Goal: Information Seeking & Learning: Learn about a topic

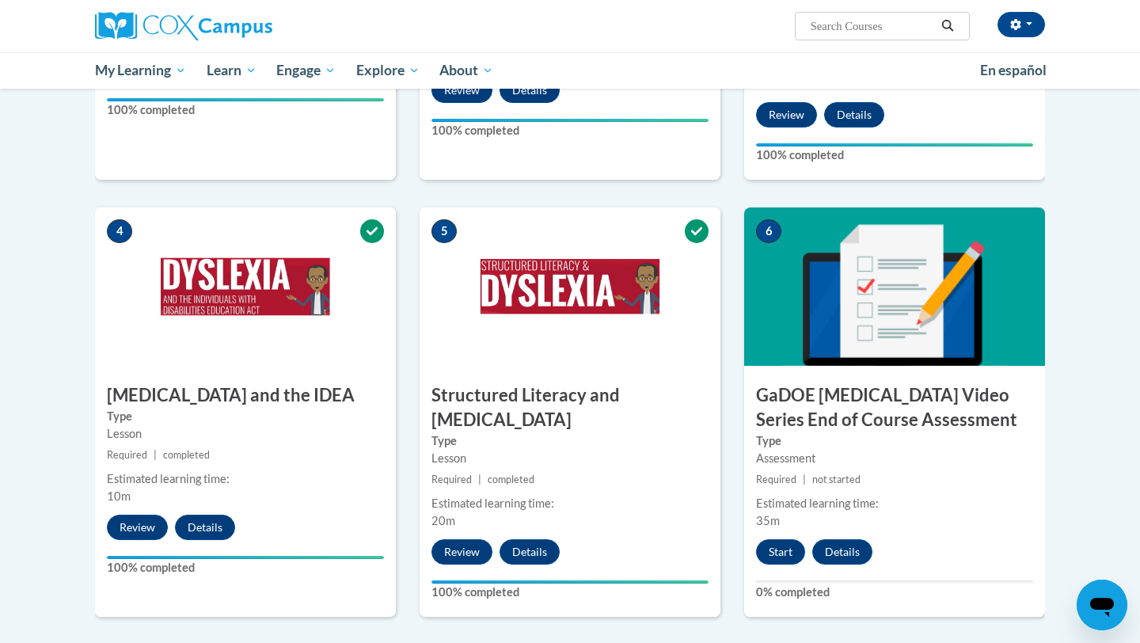
scroll to position [677, 0]
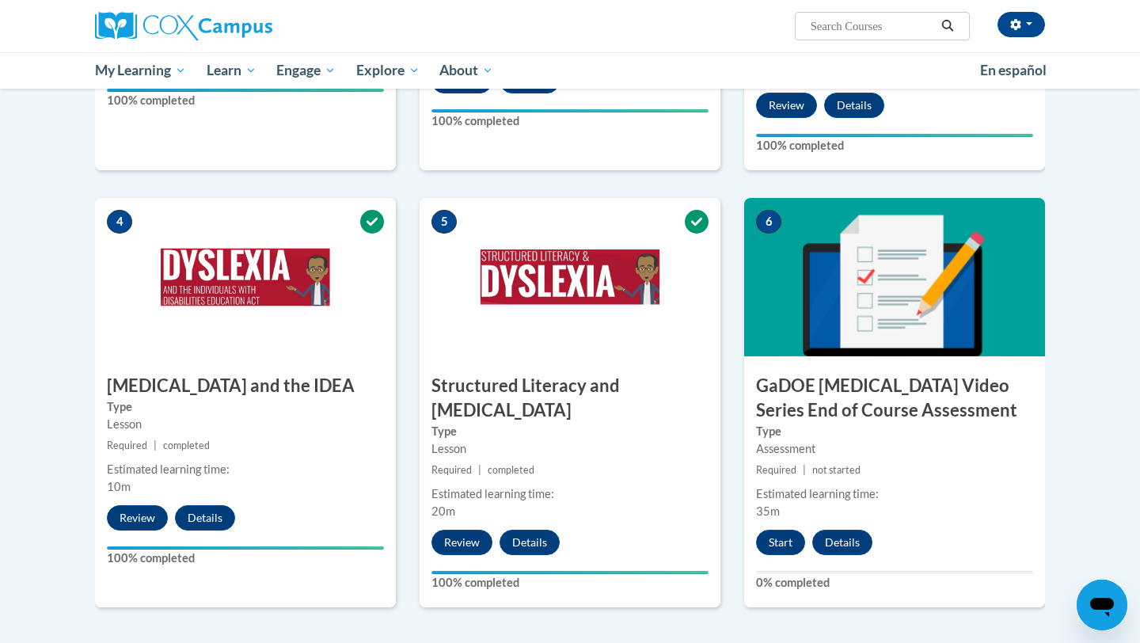
click at [789, 533] on div "6 GaDOE Dyslexia Video Series End of Course Assessment Type Assessment Required…" at bounding box center [894, 402] width 301 height 409
click at [789, 530] on button "Start" at bounding box center [780, 542] width 49 height 25
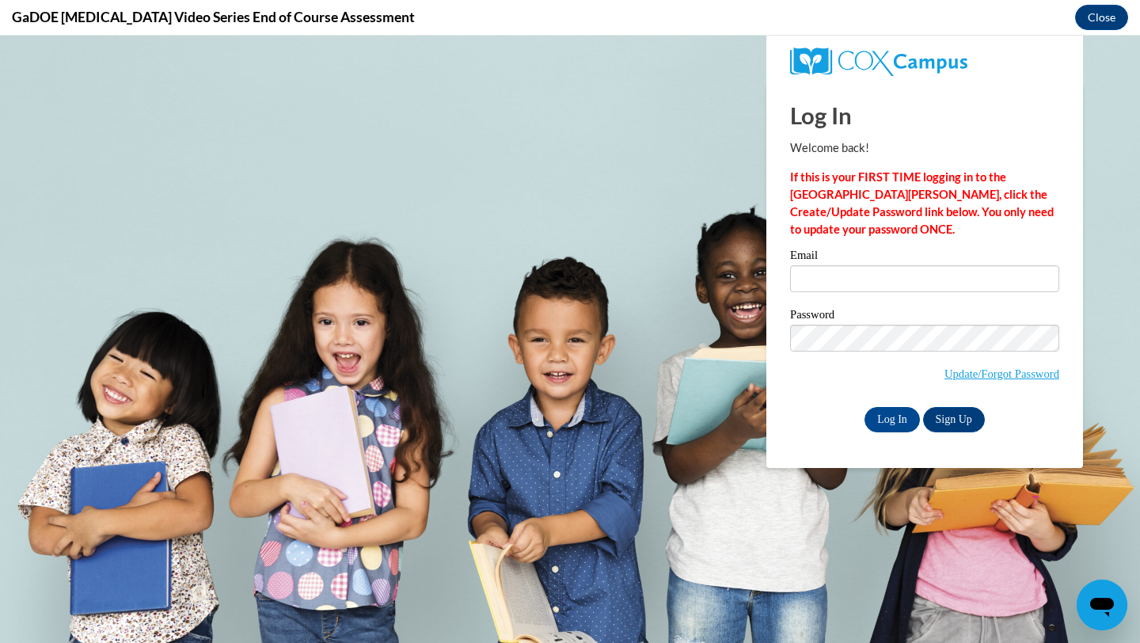
scroll to position [0, 0]
click at [816, 280] on input "Email" at bounding box center [924, 278] width 269 height 27
type input "ciganeau@wauwatosa.k12.wi.us"
click at [950, 428] on link "Sign Up" at bounding box center [954, 419] width 62 height 25
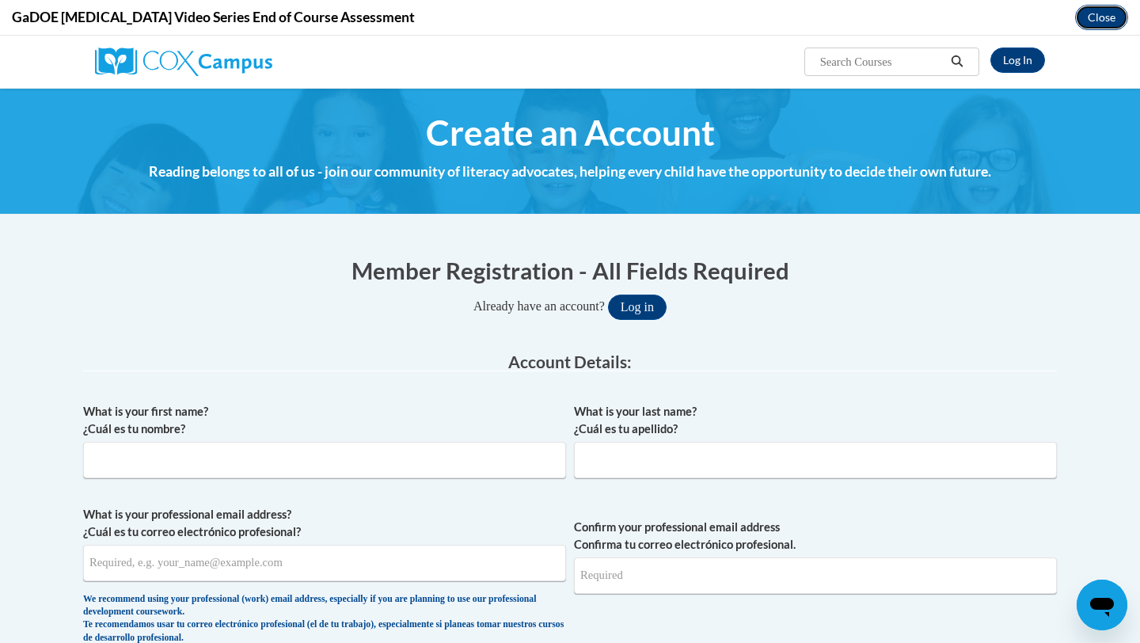
click at [1090, 26] on button "Close" at bounding box center [1101, 17] width 53 height 25
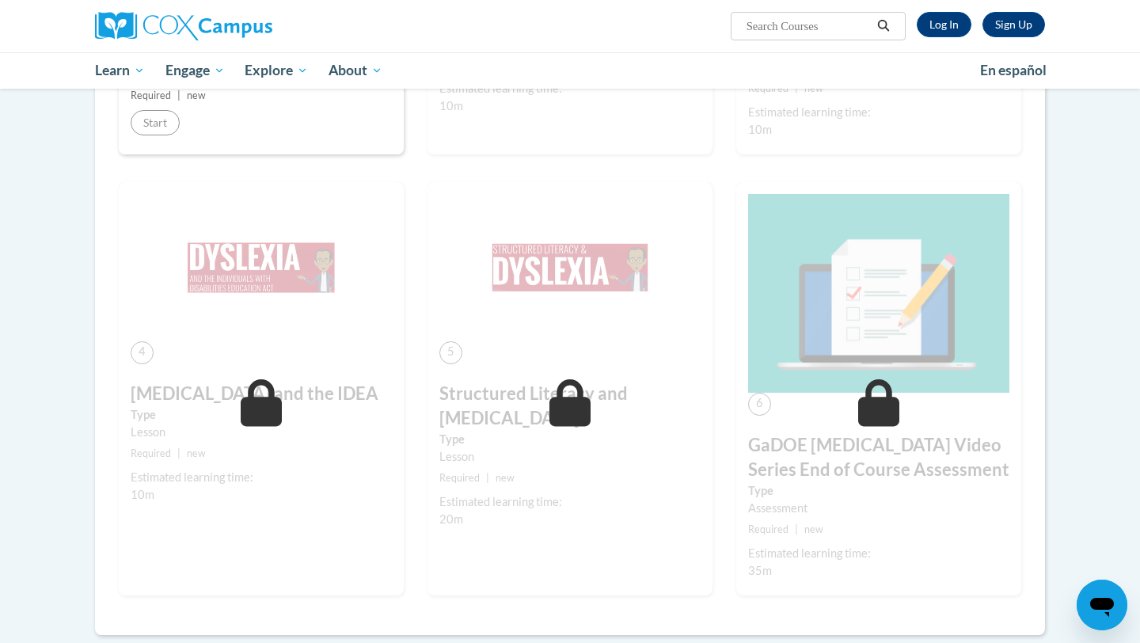
scroll to position [546, 0]
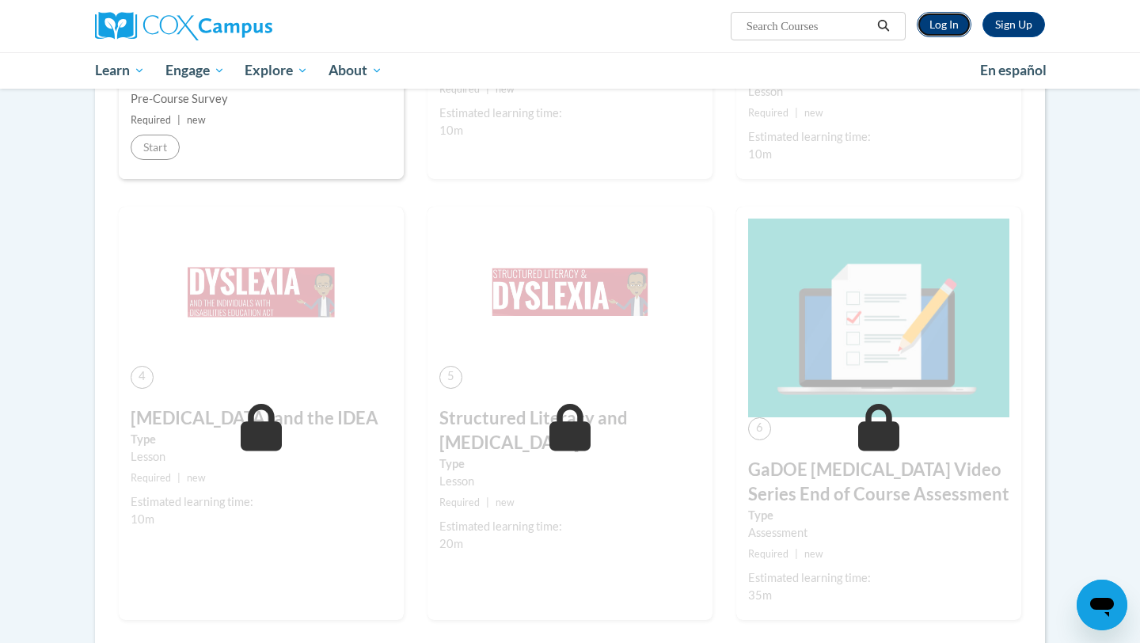
click at [930, 32] on link "Log In" at bounding box center [944, 24] width 55 height 25
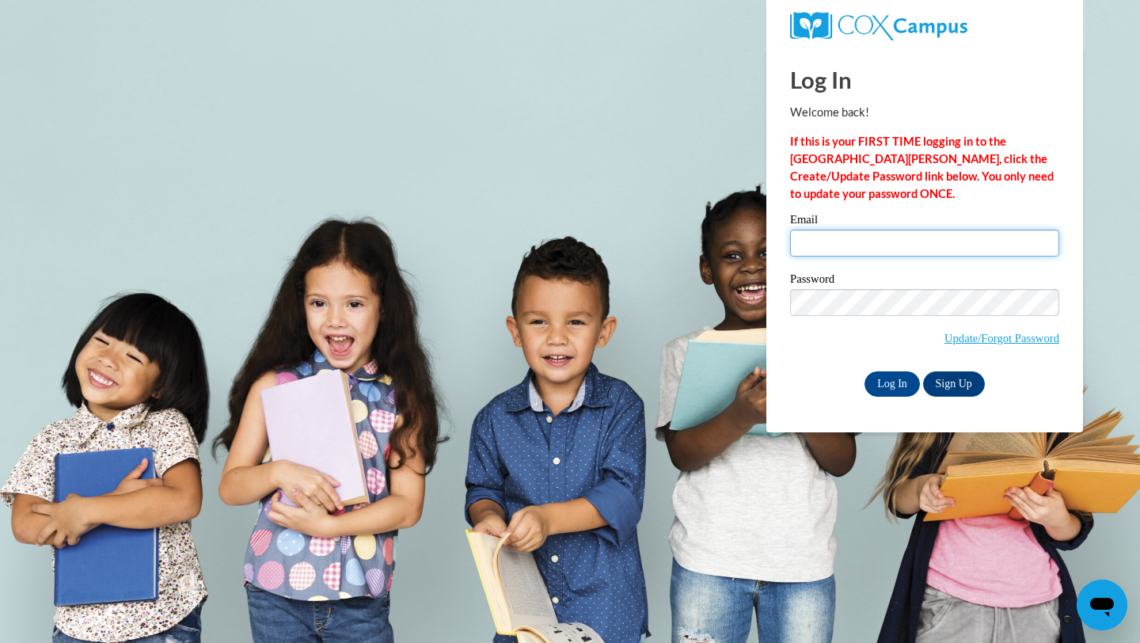
click at [942, 231] on input "Email" at bounding box center [924, 243] width 269 height 27
type input "ciganeau@wauwatosa.k12.wi.us"
click at [907, 383] on input "Log In" at bounding box center [892, 383] width 55 height 25
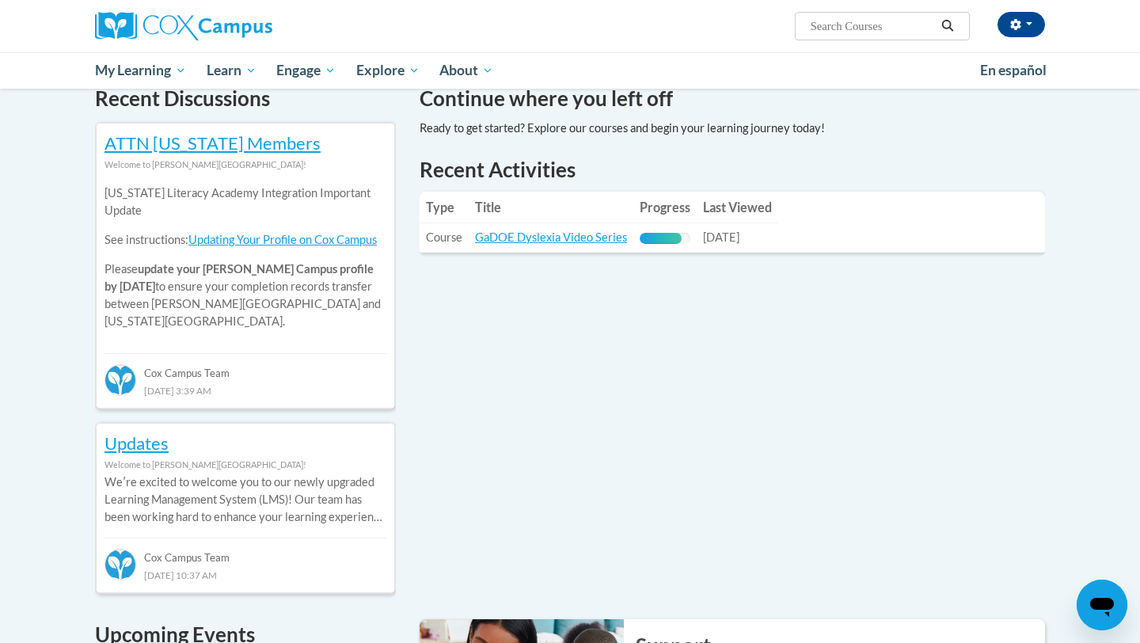
scroll to position [497, 0]
click at [489, 236] on link "GaDOE Dyslexia Video Series" at bounding box center [551, 236] width 152 height 13
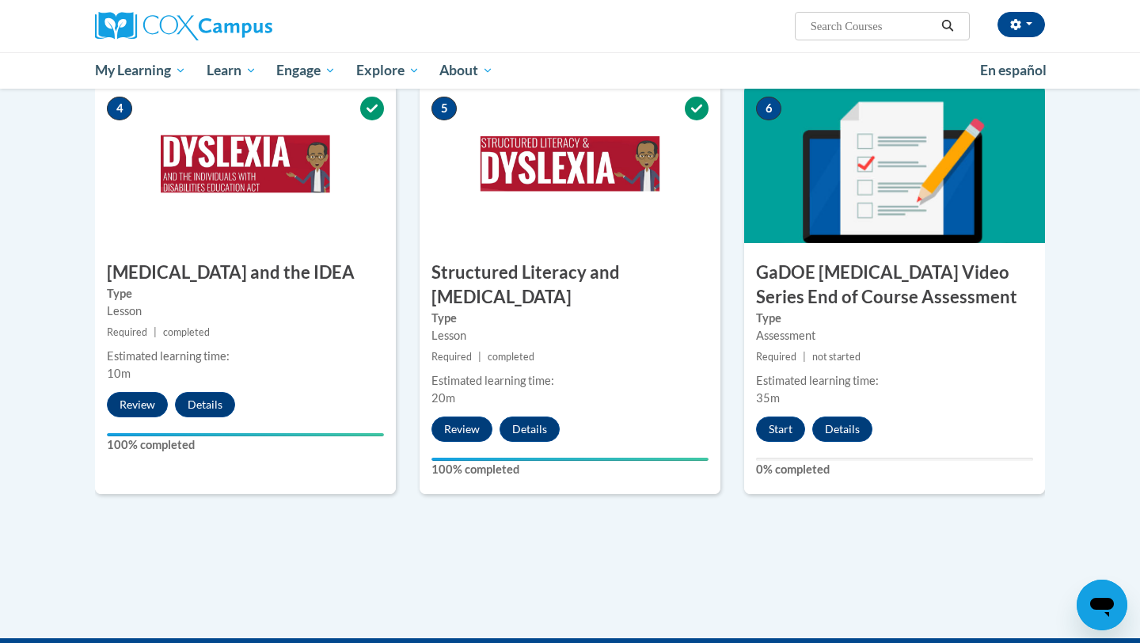
scroll to position [801, 0]
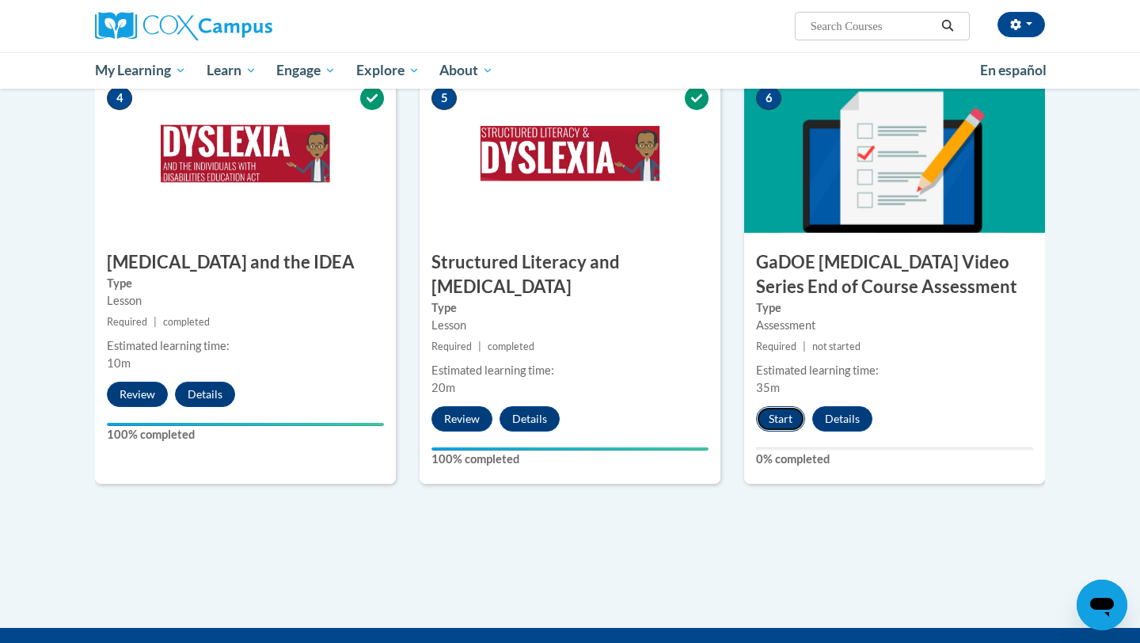
click at [790, 406] on button "Start" at bounding box center [780, 418] width 49 height 25
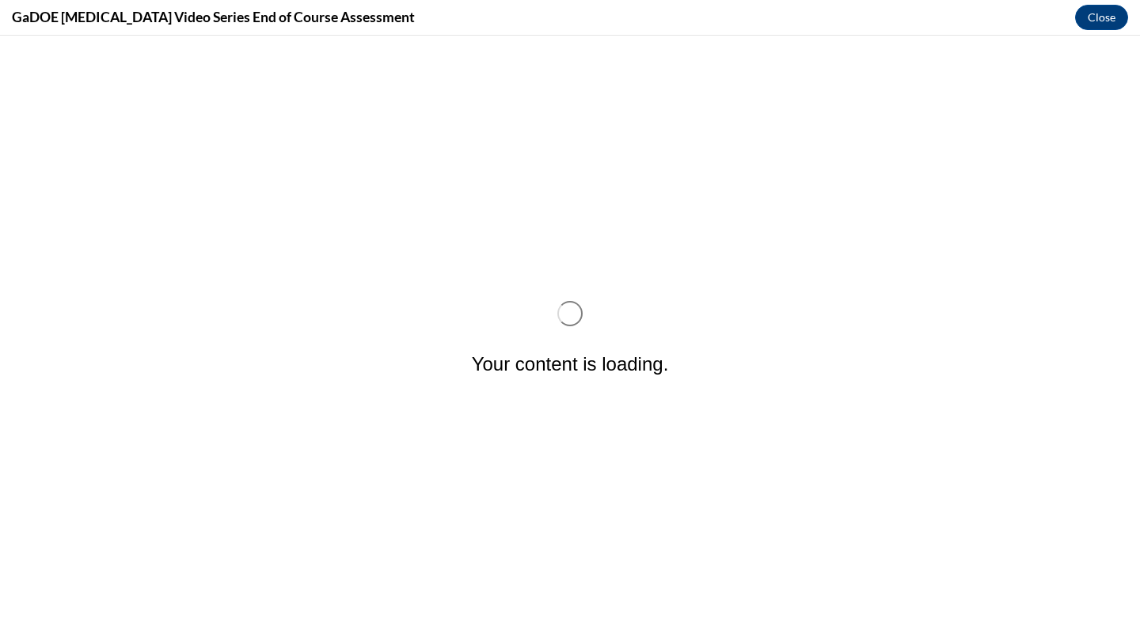
scroll to position [0, 0]
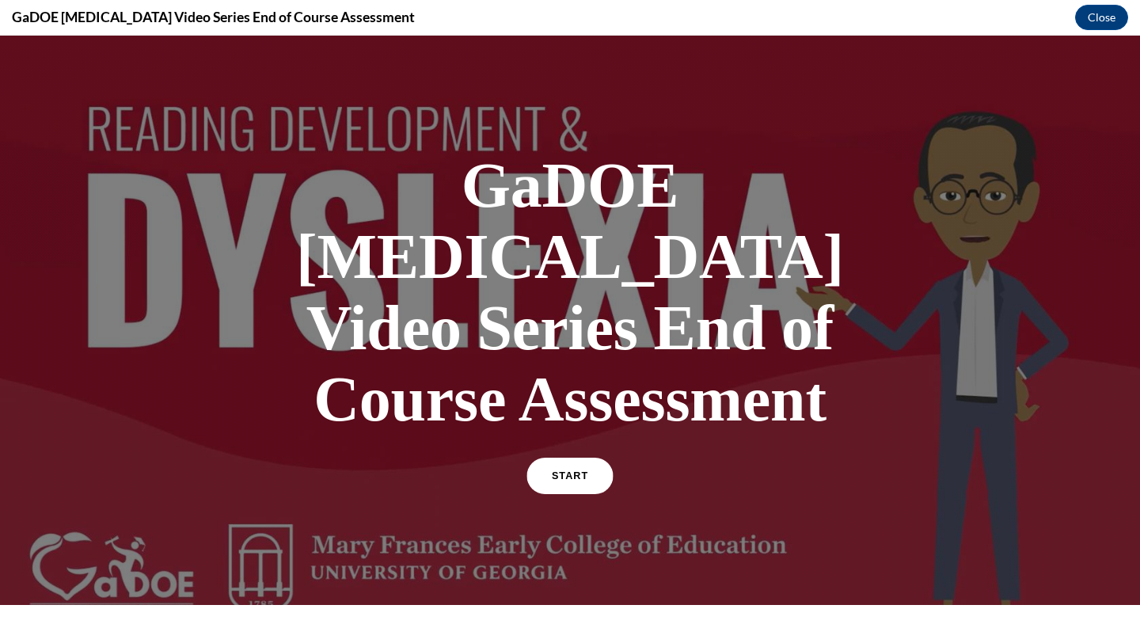
click at [572, 458] on link "START" at bounding box center [570, 476] width 86 height 36
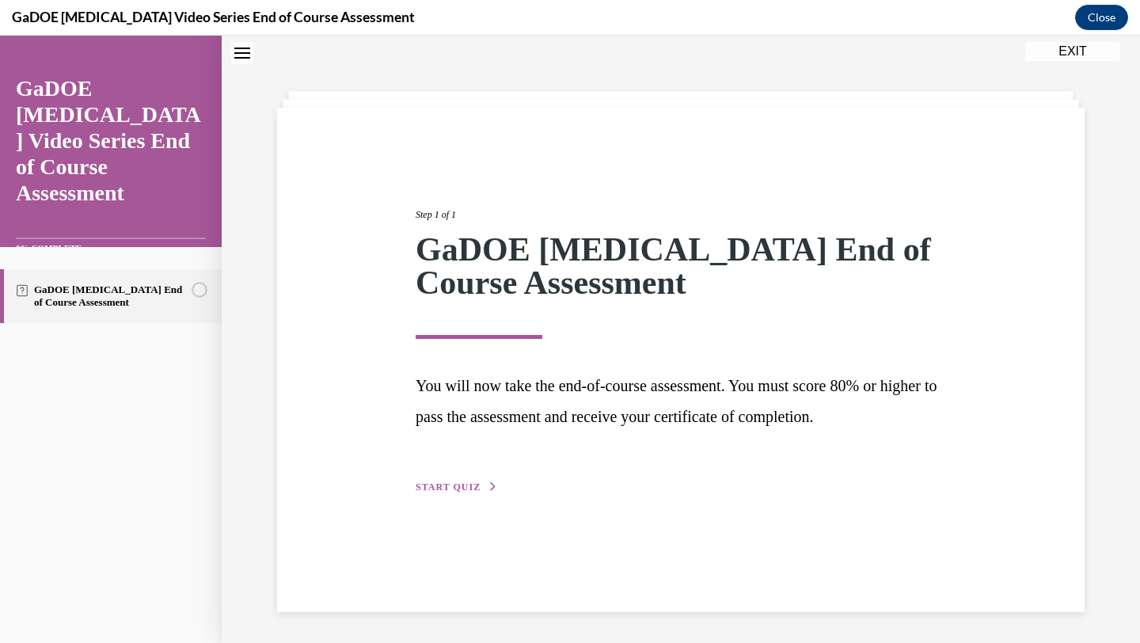
scroll to position [50, 0]
click at [473, 477] on div "Step 1 of 1 GaDOE [MEDICAL_DATA] End of Course Assessment You will now take the…" at bounding box center [681, 332] width 554 height 325
click at [471, 492] on button "START QUIZ" at bounding box center [457, 486] width 82 height 14
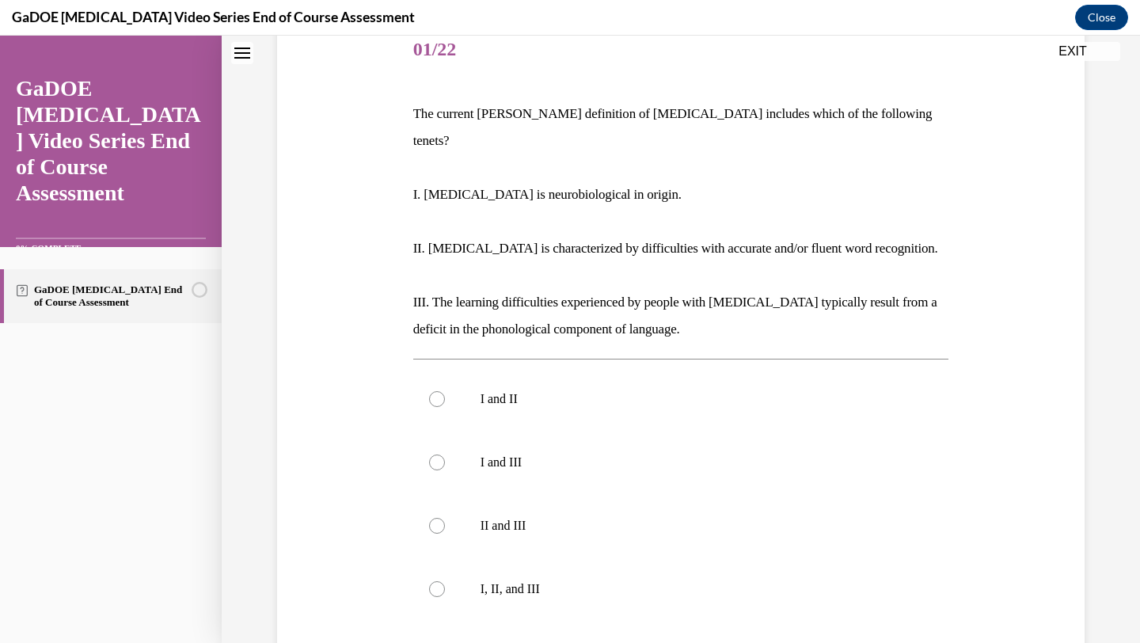
scroll to position [205, 0]
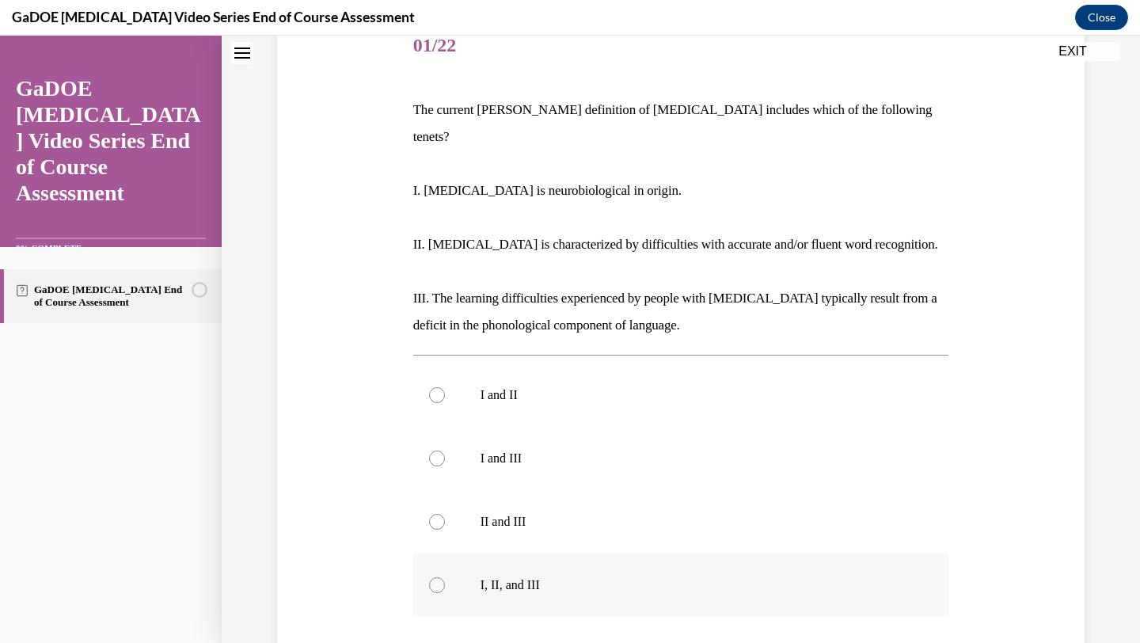
click at [512, 554] on label "I, II, and III" at bounding box center [681, 585] width 536 height 63
click at [445, 577] on input "I, II, and III" at bounding box center [437, 585] width 16 height 16
radio input "true"
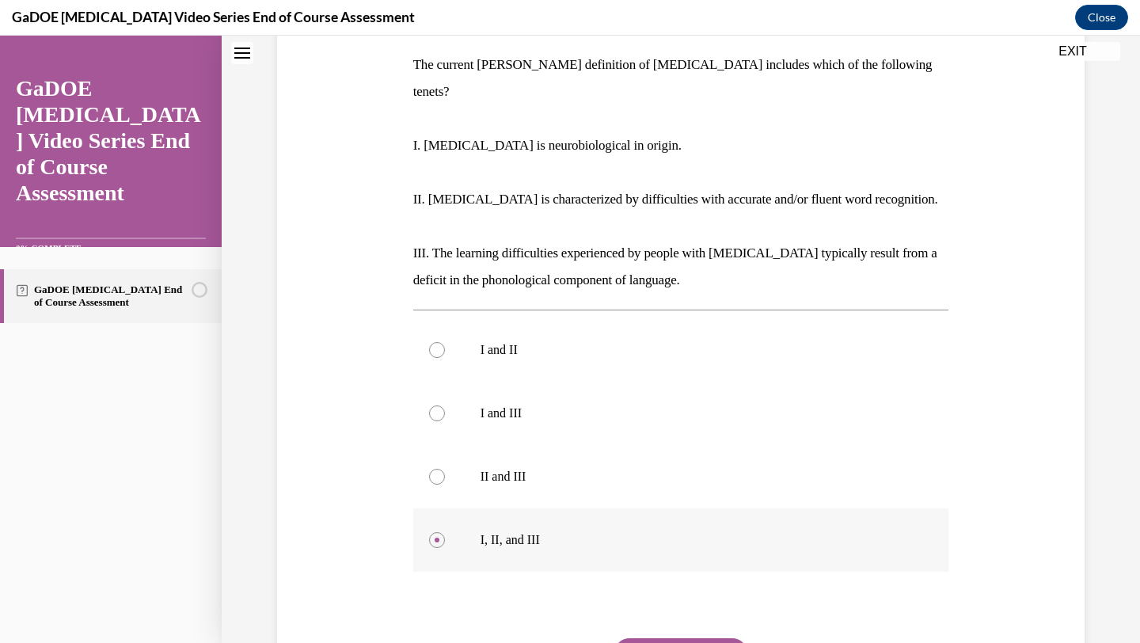
scroll to position [253, 0]
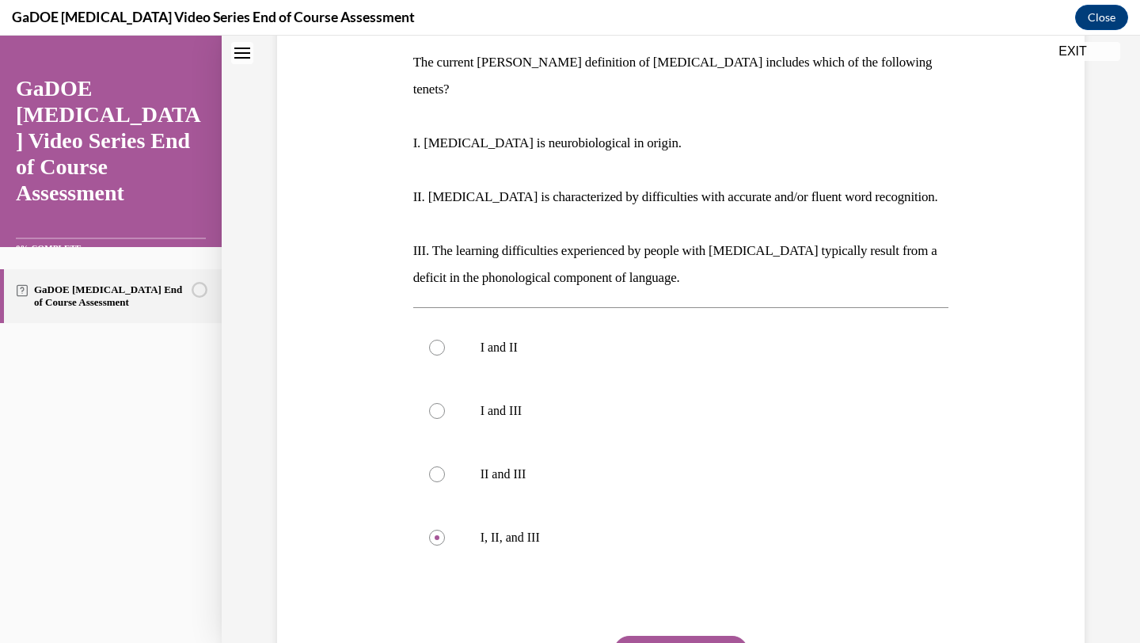
click at [650, 638] on button "SUBMIT" at bounding box center [681, 652] width 135 height 32
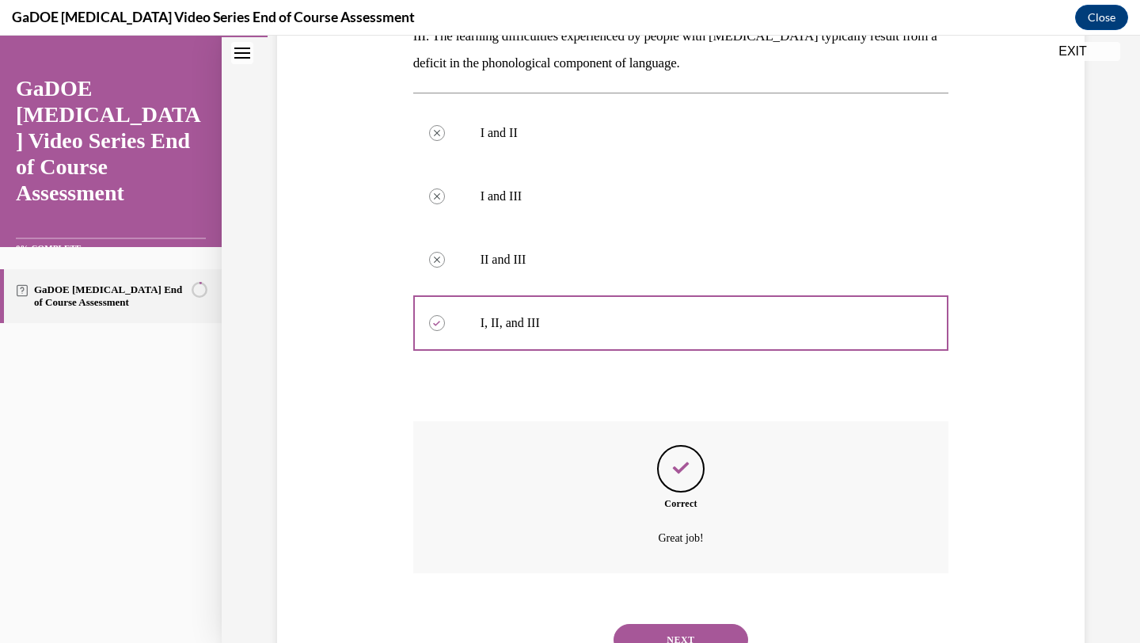
scroll to position [508, 0]
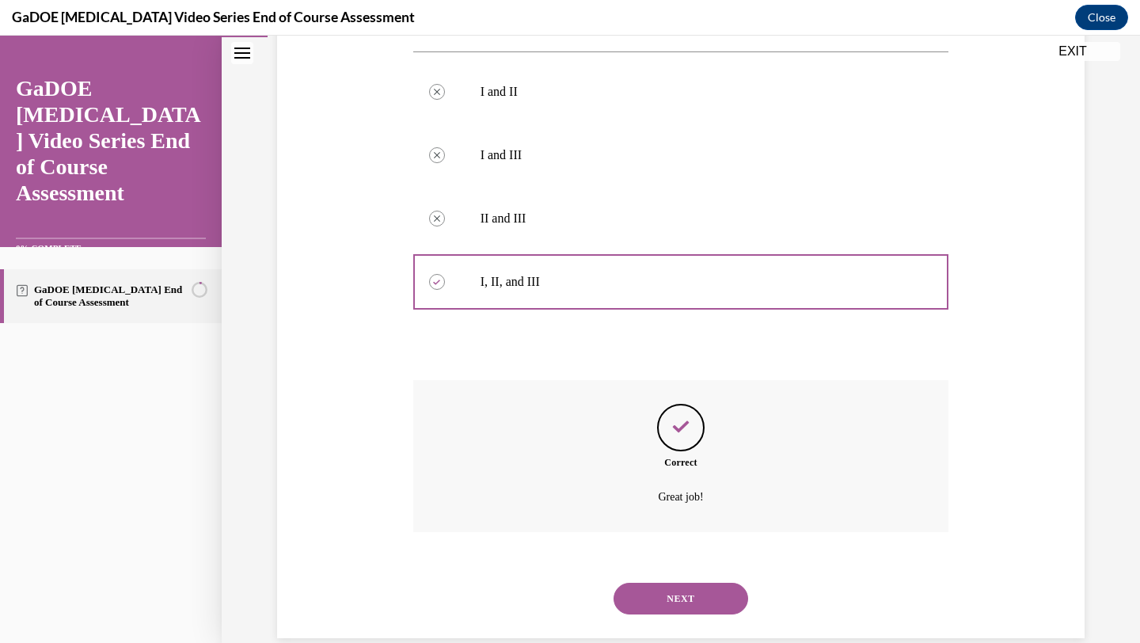
click at [671, 583] on button "NEXT" at bounding box center [681, 599] width 135 height 32
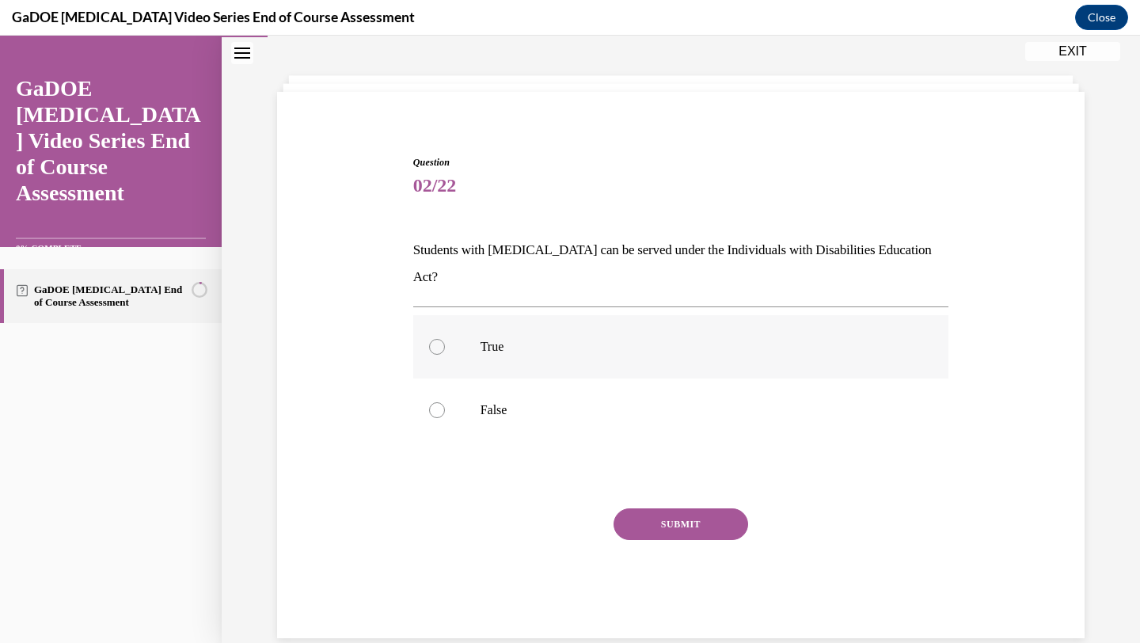
click at [700, 330] on label "True" at bounding box center [681, 346] width 536 height 63
click at [445, 339] on input "True" at bounding box center [437, 347] width 16 height 16
radio input "true"
click at [698, 508] on button "SUBMIT" at bounding box center [681, 524] width 135 height 32
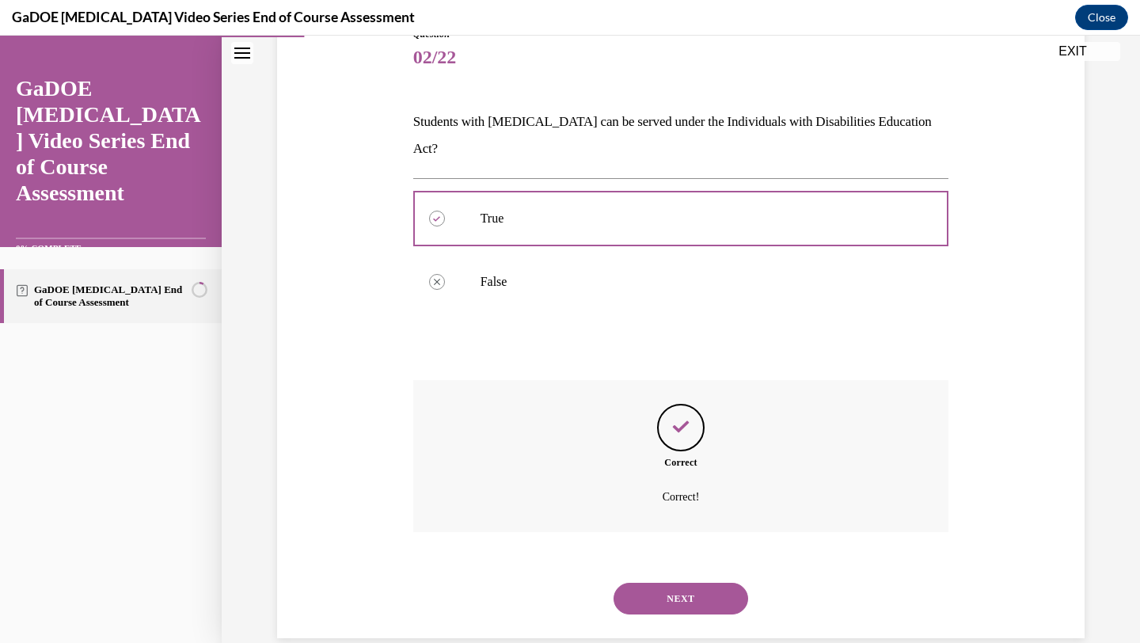
click at [689, 583] on button "NEXT" at bounding box center [681, 599] width 135 height 32
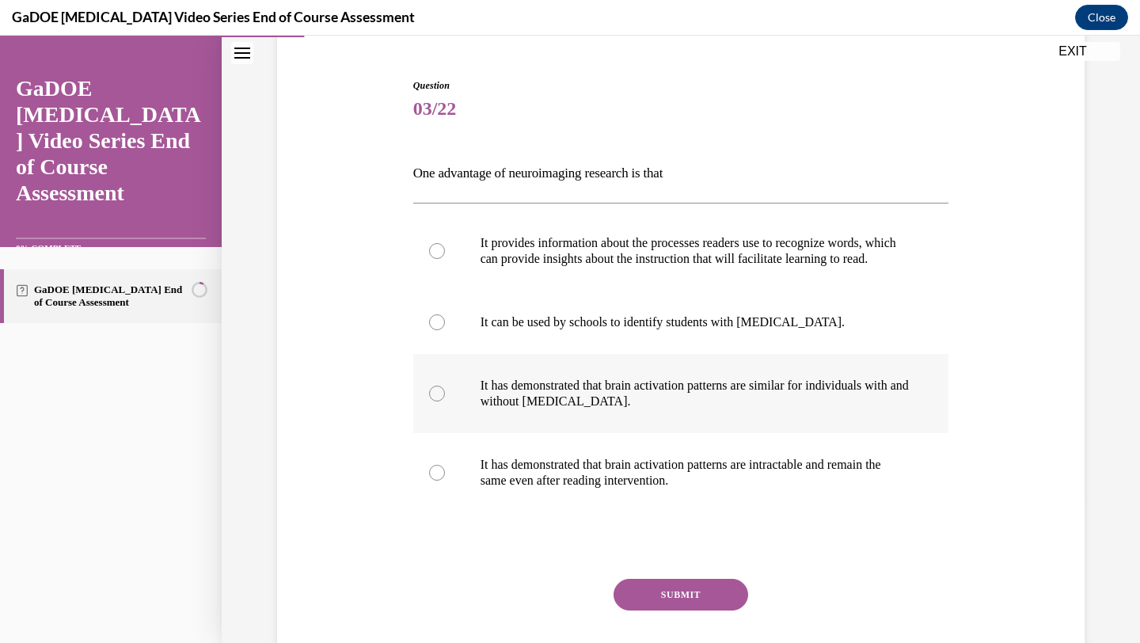
scroll to position [148, 0]
